Goal: Task Accomplishment & Management: Manage account settings

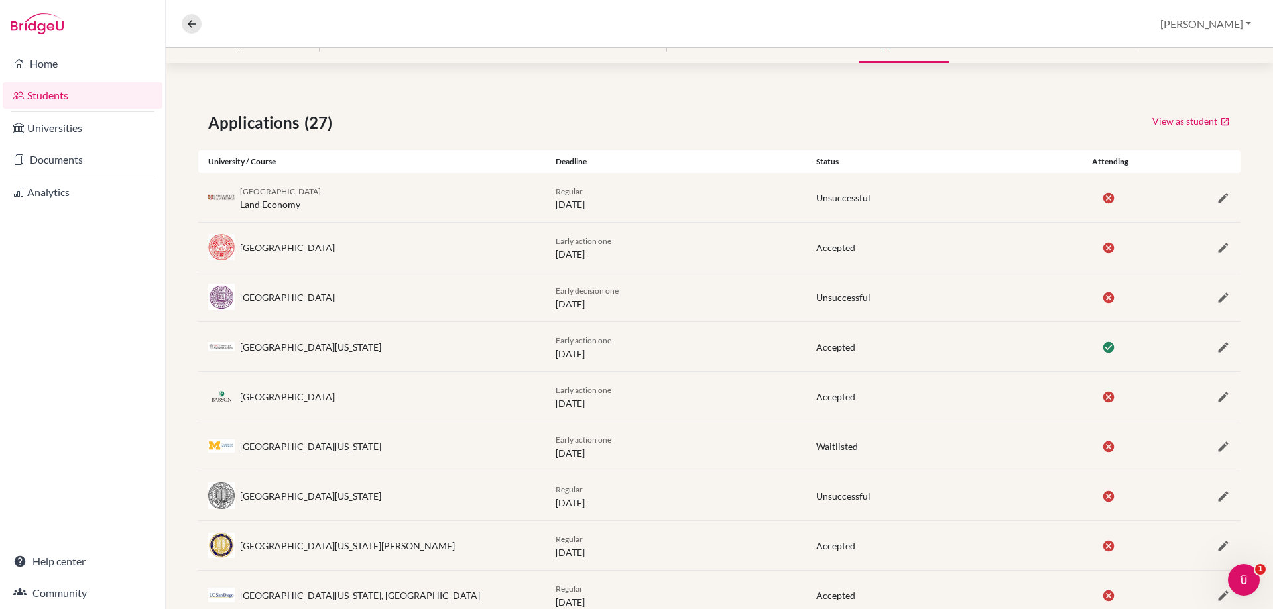
scroll to position [199, 0]
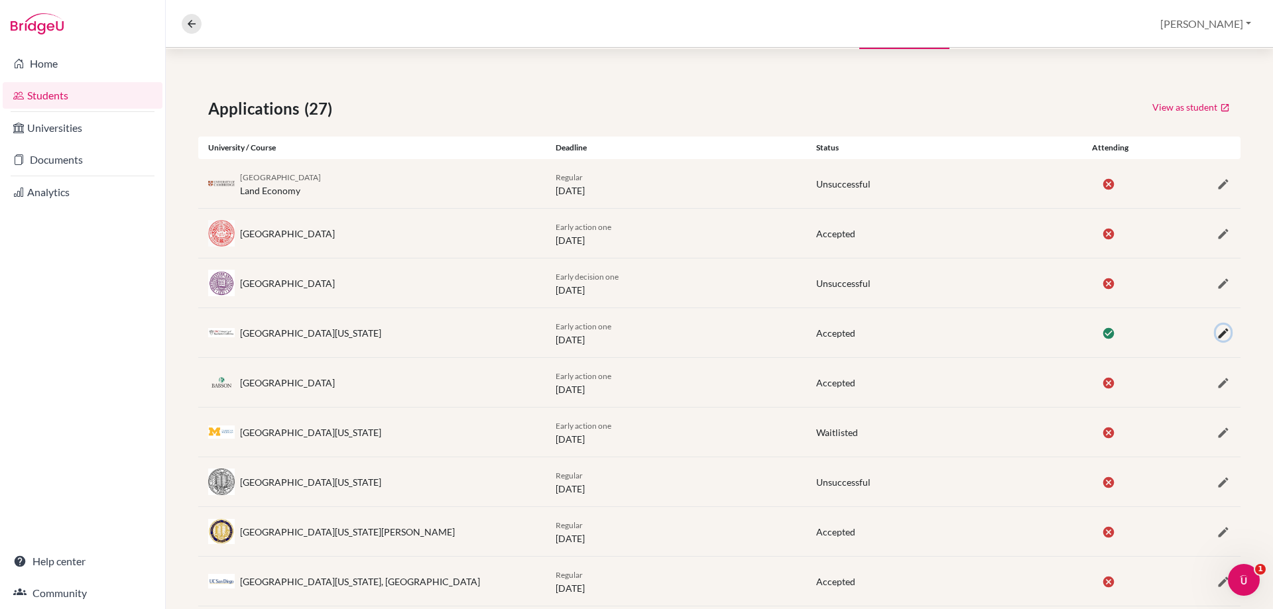
click at [1217, 340] on icon "button" at bounding box center [1223, 333] width 13 height 13
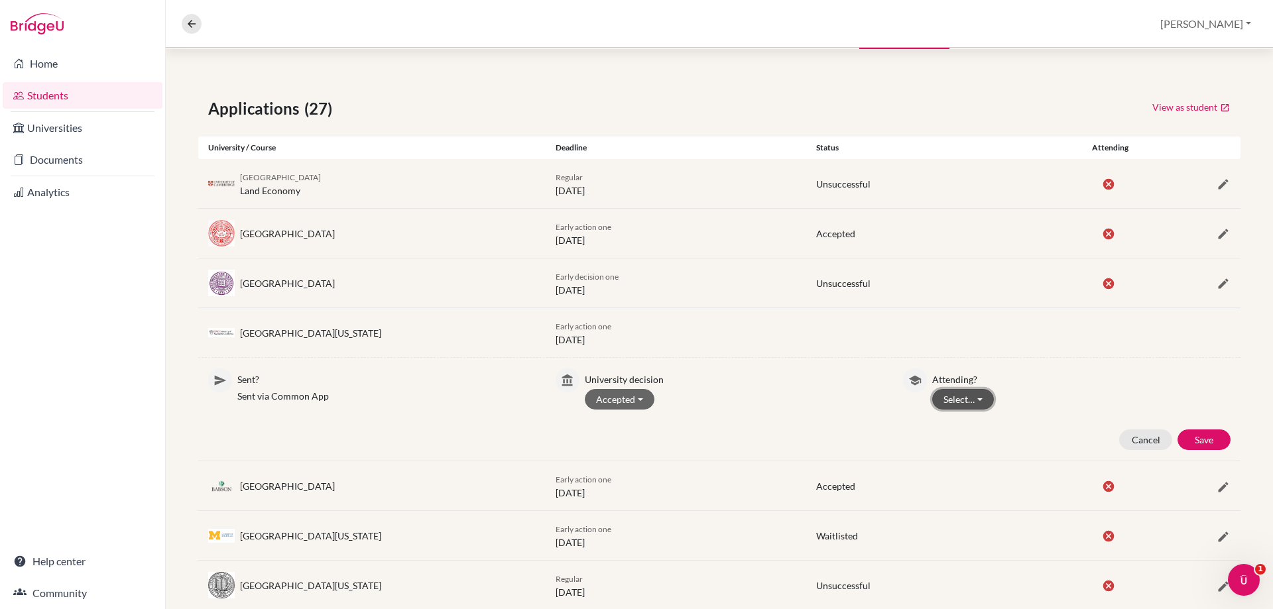
click at [943, 398] on button "Select…" at bounding box center [963, 399] width 62 height 21
click at [949, 444] on button "Not attending" at bounding box center [985, 448] width 105 height 21
click at [1189, 444] on button "Save" at bounding box center [1203, 440] width 53 height 21
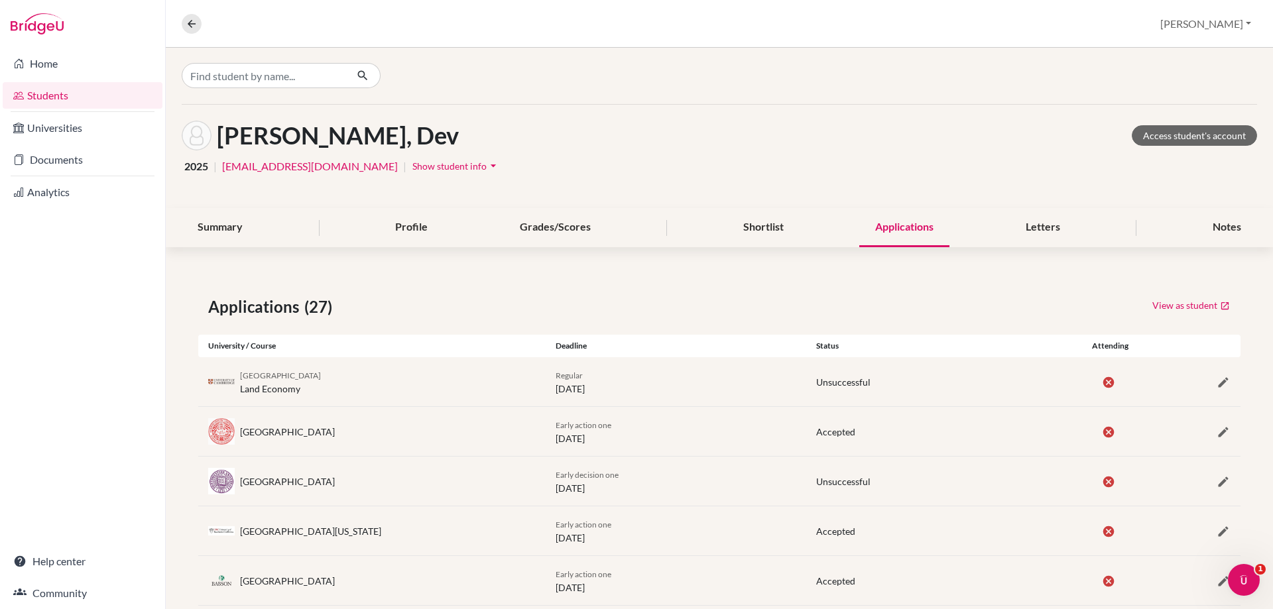
scroll to position [0, 0]
click at [30, 59] on link "Home" at bounding box center [83, 63] width 160 height 27
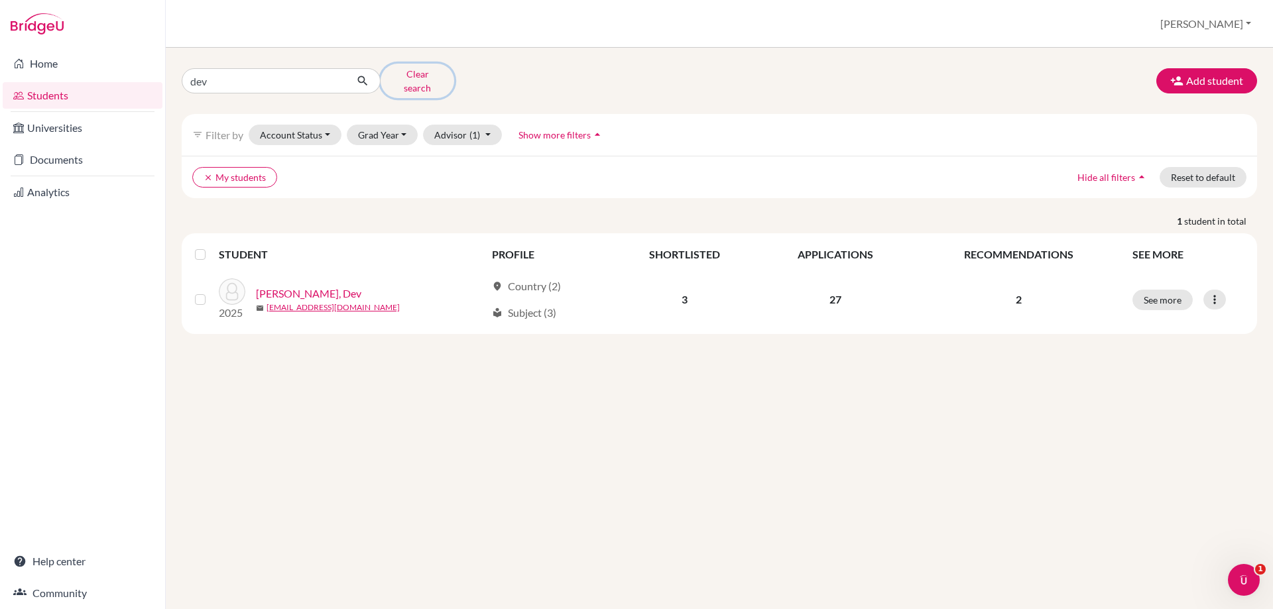
click at [409, 72] on button "Clear search" at bounding box center [418, 81] width 74 height 34
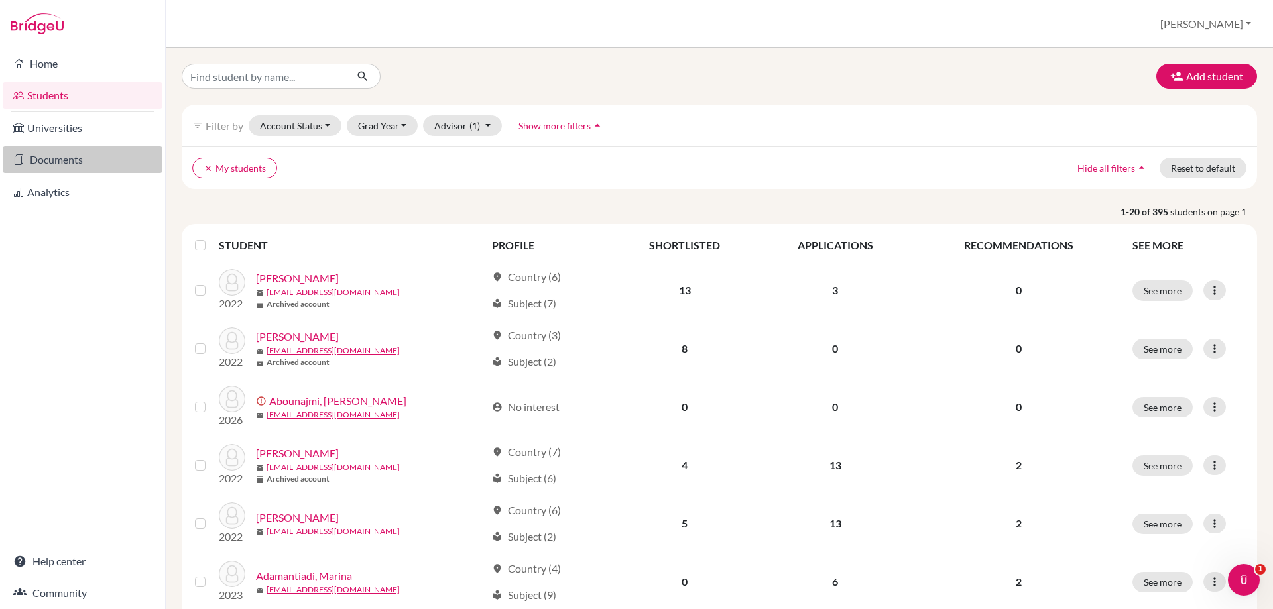
click at [61, 156] on link "Documents" at bounding box center [83, 160] width 160 height 27
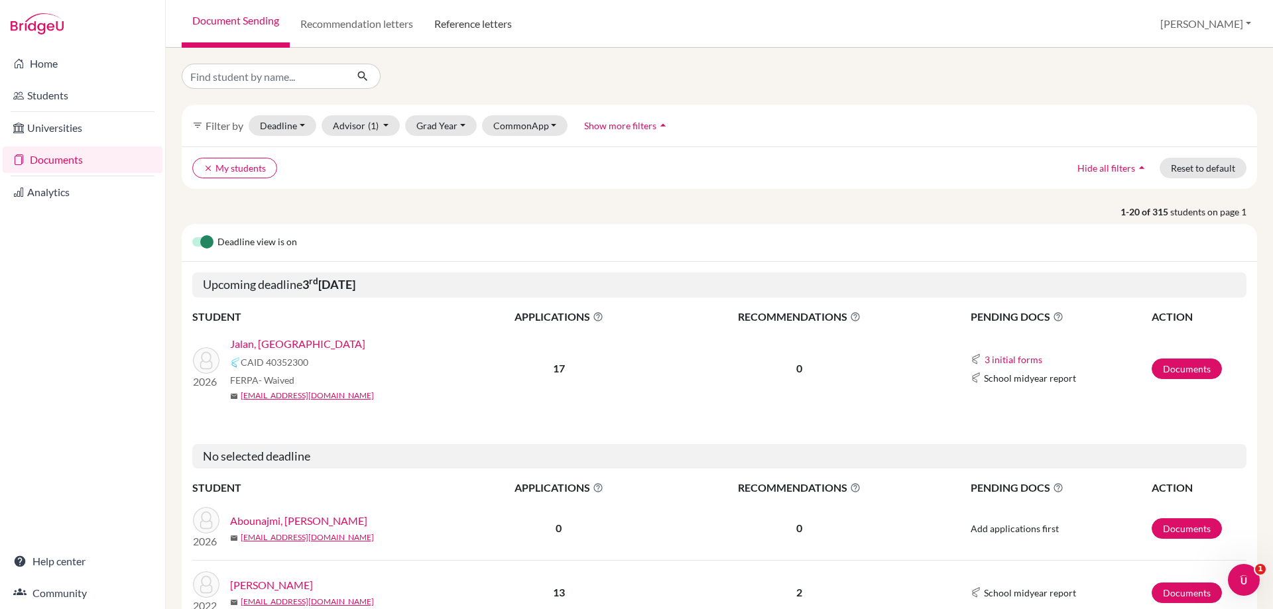
click at [451, 23] on link "Reference letters" at bounding box center [473, 24] width 99 height 48
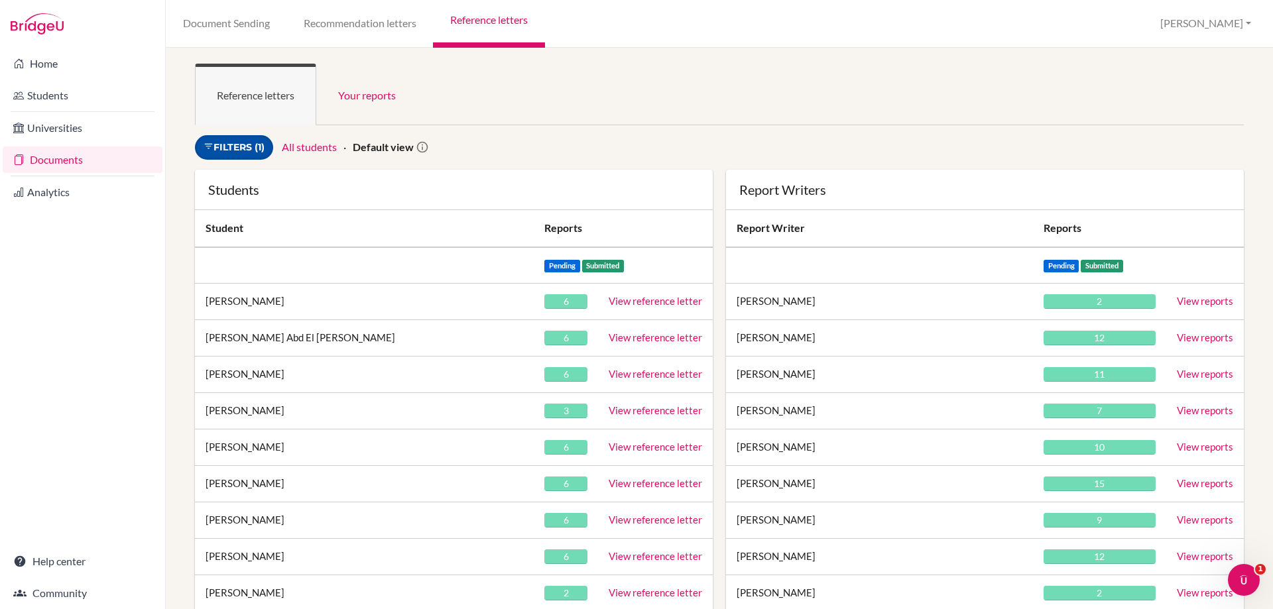
click at [223, 149] on link "Filters (1)" at bounding box center [234, 147] width 78 height 25
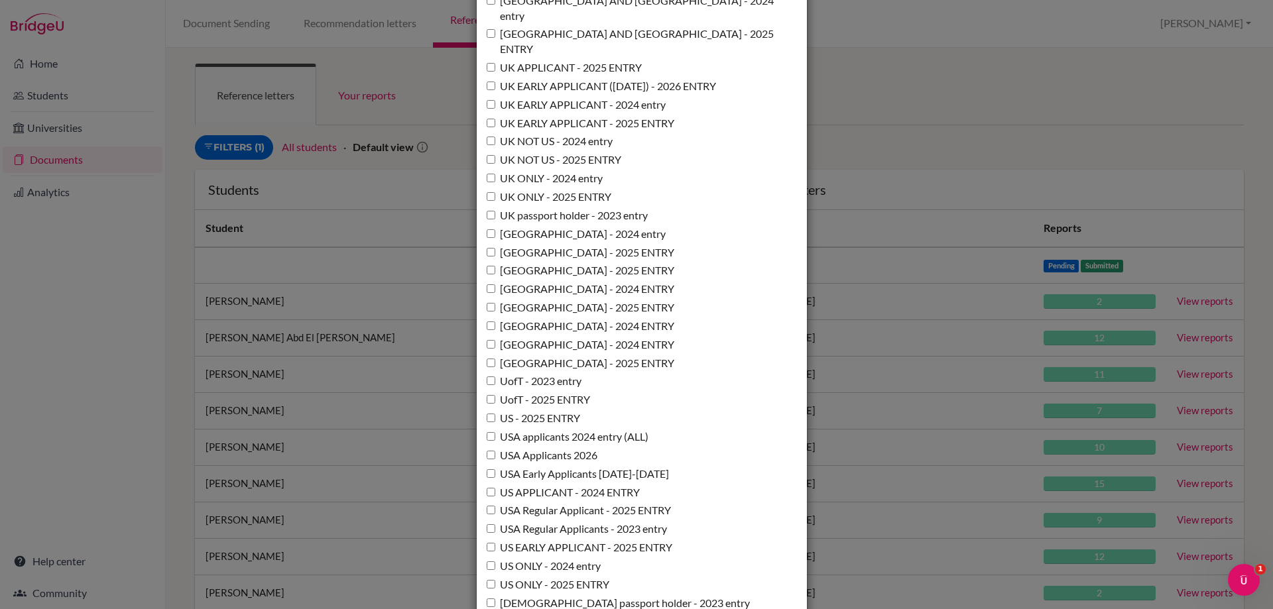
scroll to position [9480, 0]
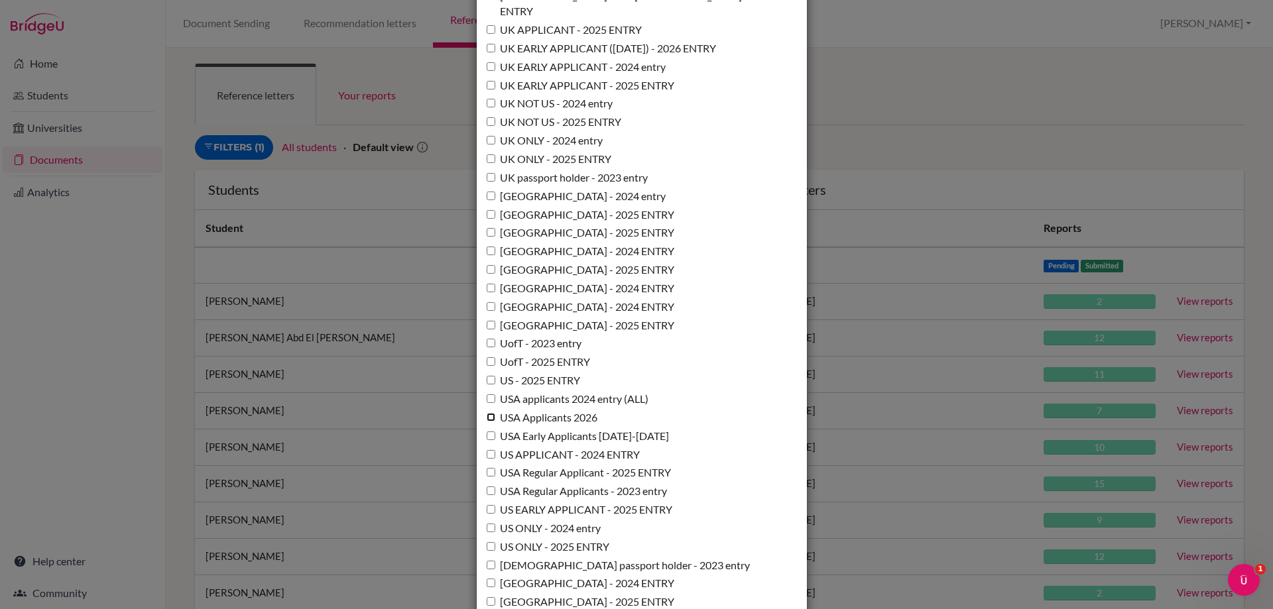
click at [487, 413] on input "USA Applicants 2026" at bounding box center [491, 417] width 9 height 9
checkbox input "true"
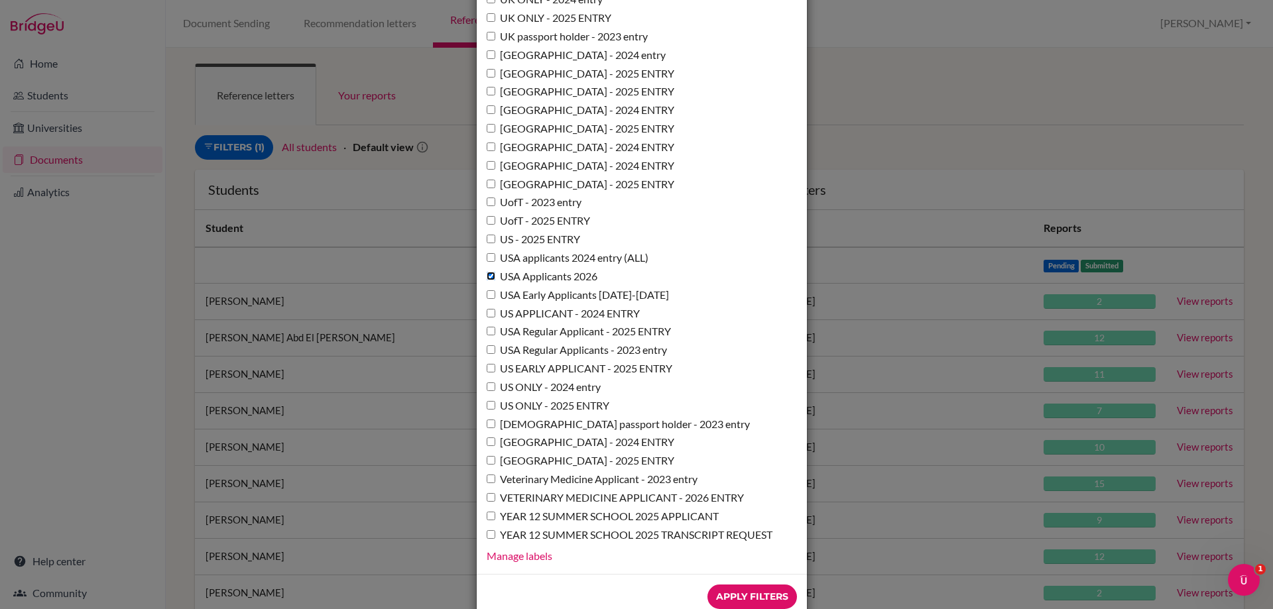
scroll to position [9622, 0]
click at [731, 584] on input "Apply Filters" at bounding box center [752, 596] width 90 height 25
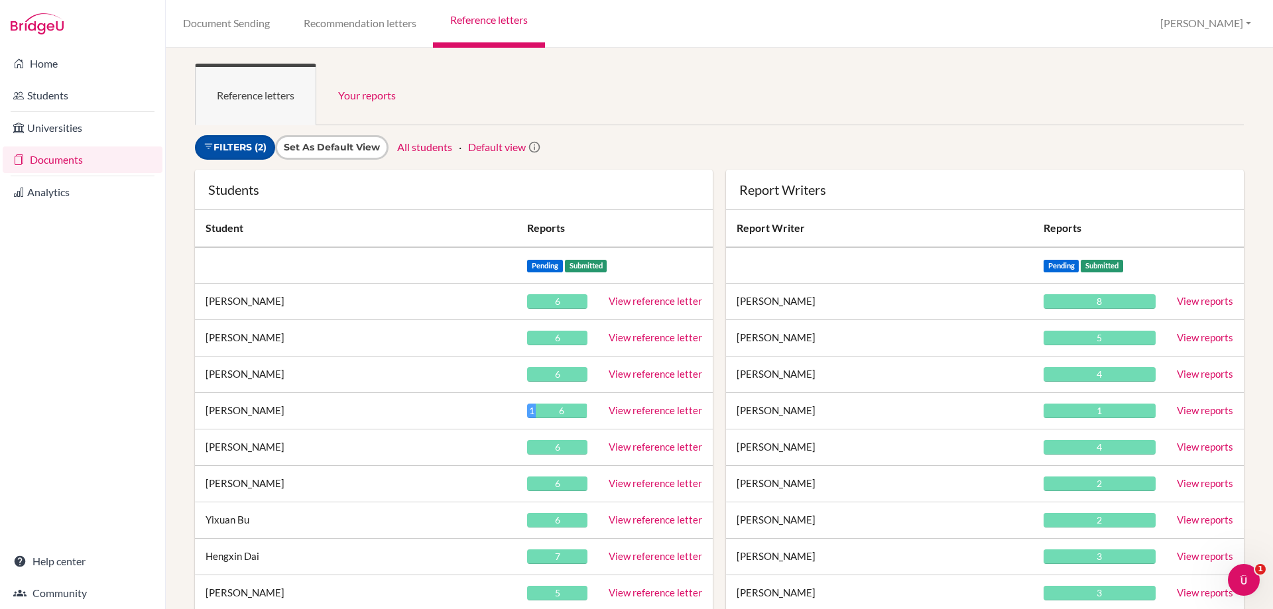
click at [212, 143] on icon at bounding box center [209, 146] width 10 height 10
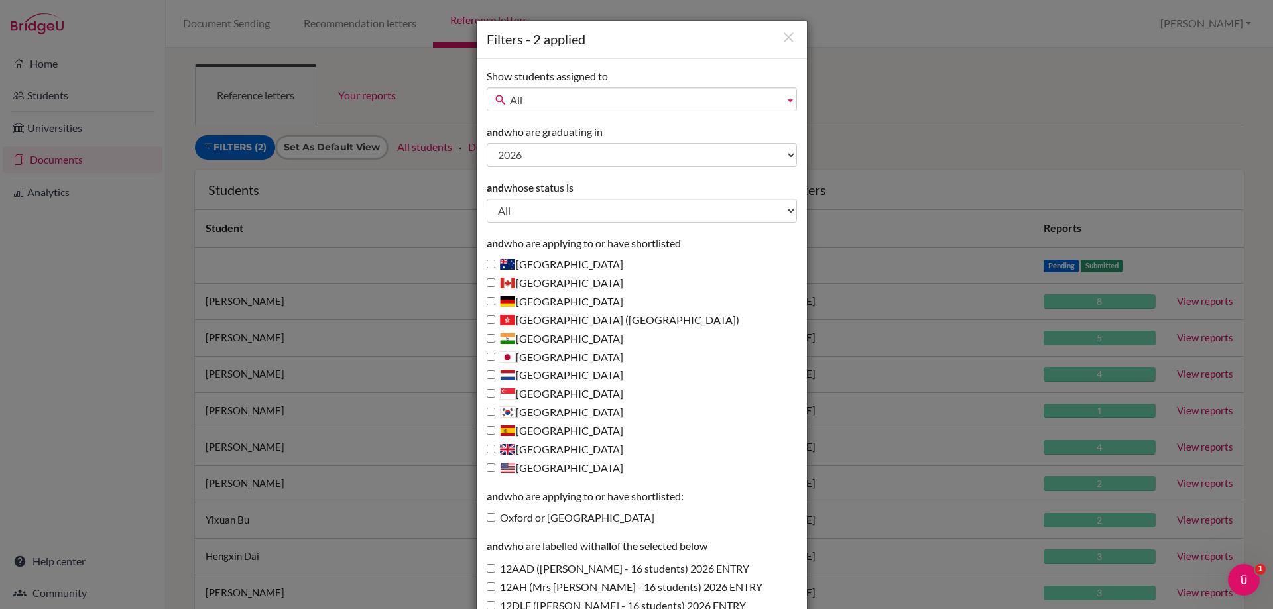
click at [505, 91] on link "All" at bounding box center [642, 100] width 310 height 24
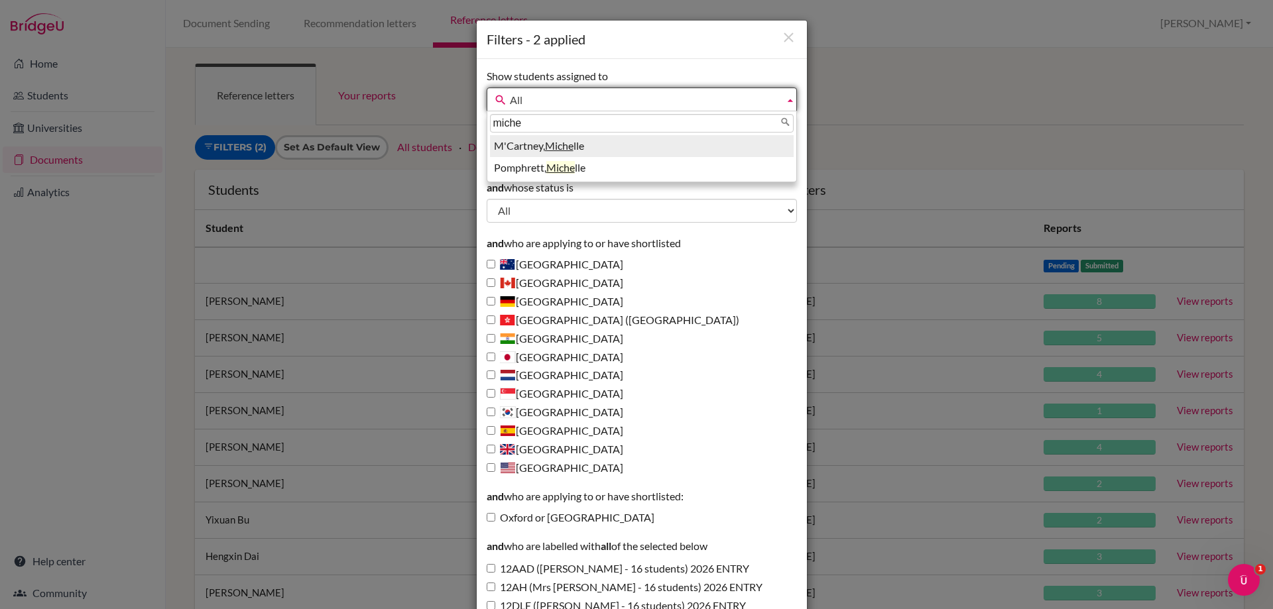
type input "miche"
click at [511, 141] on li "M'Cartney, Miche lle" at bounding box center [642, 146] width 304 height 22
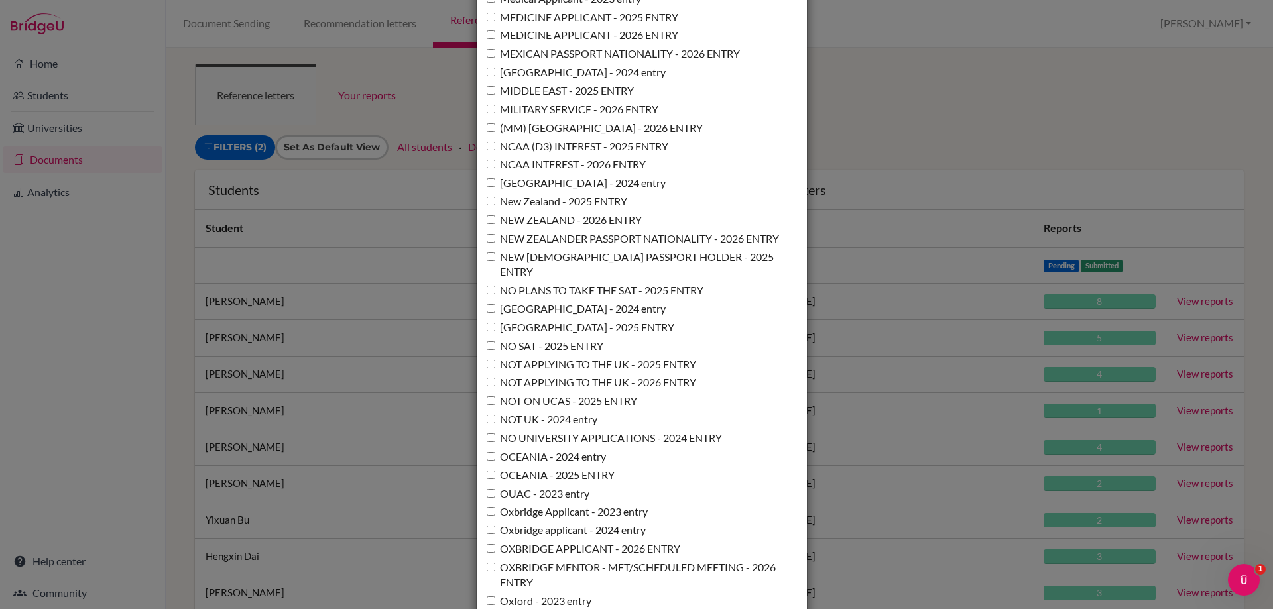
scroll to position [9622, 0]
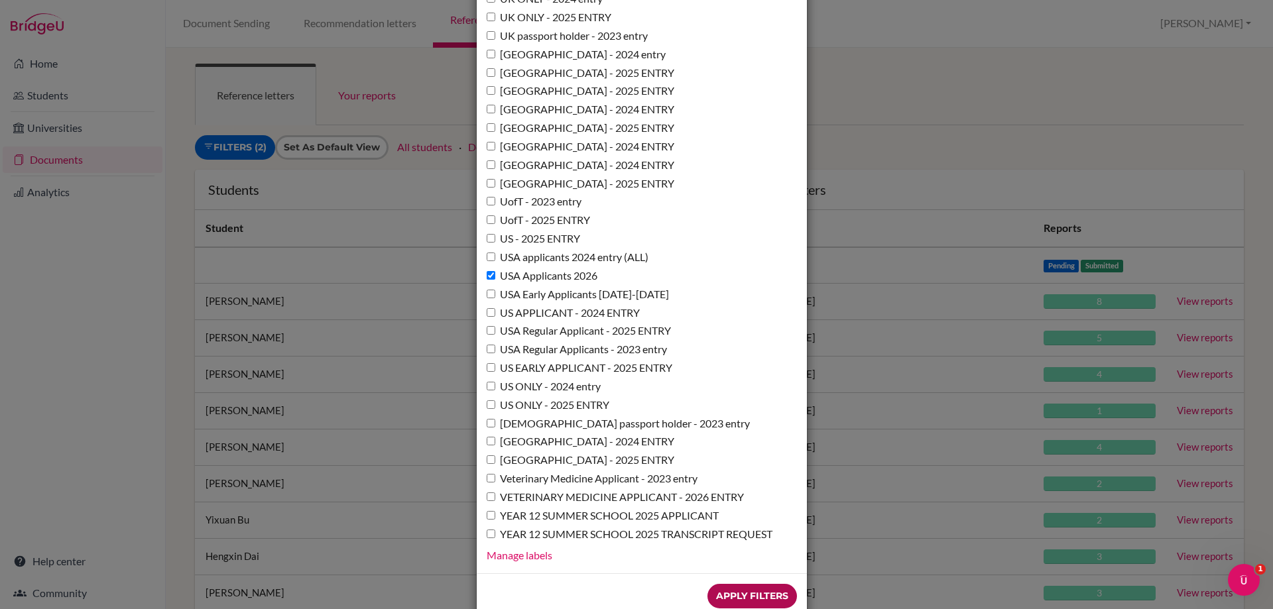
click at [733, 584] on input "Apply Filters" at bounding box center [752, 596] width 90 height 25
